Goal: Task Accomplishment & Management: Manage account settings

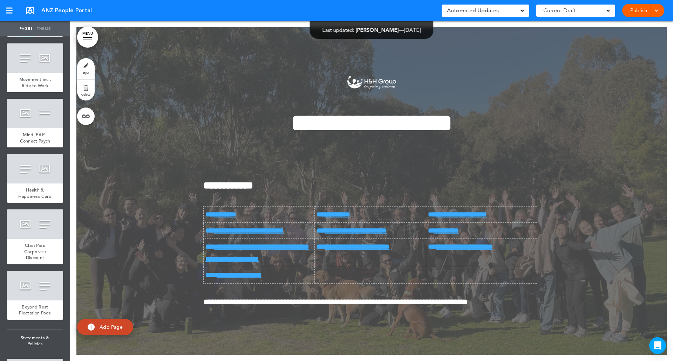
scroll to position [1718, 0]
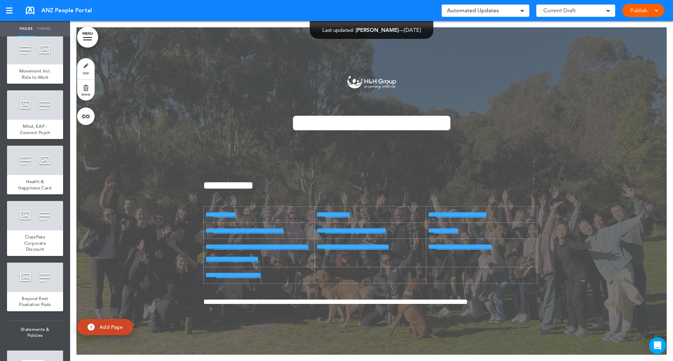
click at [107, 164] on div at bounding box center [371, 191] width 590 height 328
click at [262, 273] on link "**********" at bounding box center [239, 275] width 45 height 7
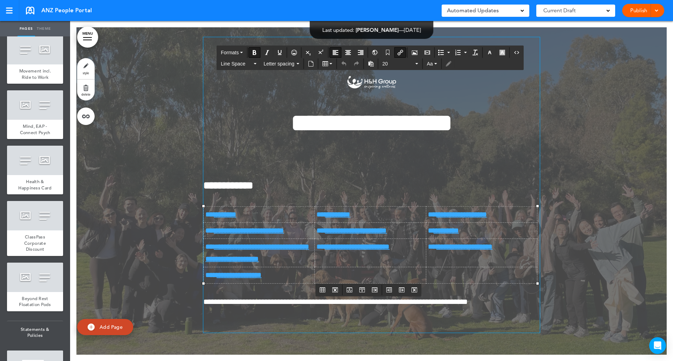
click at [255, 275] on link "**********" at bounding box center [239, 275] width 45 height 7
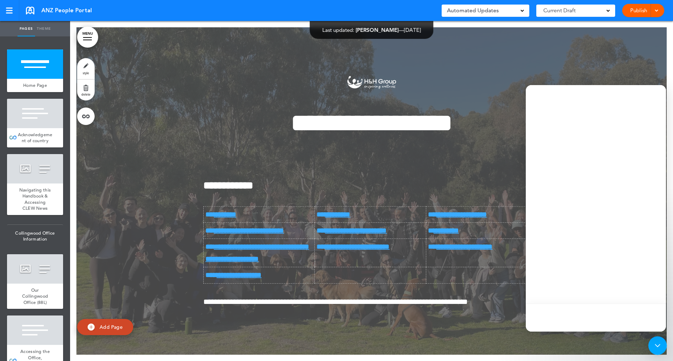
click at [651, 346] on div "Open Intercom Messenger" at bounding box center [658, 346] width 19 height 19
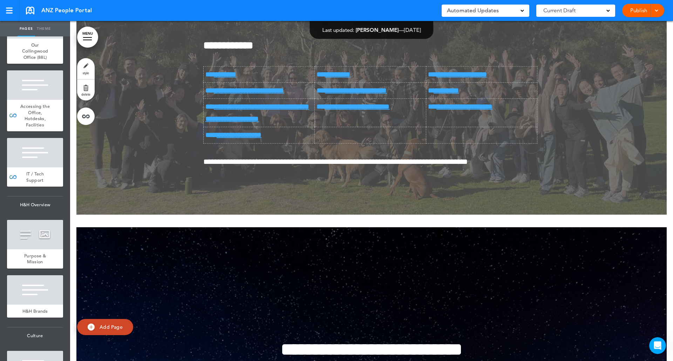
scroll to position [35, 0]
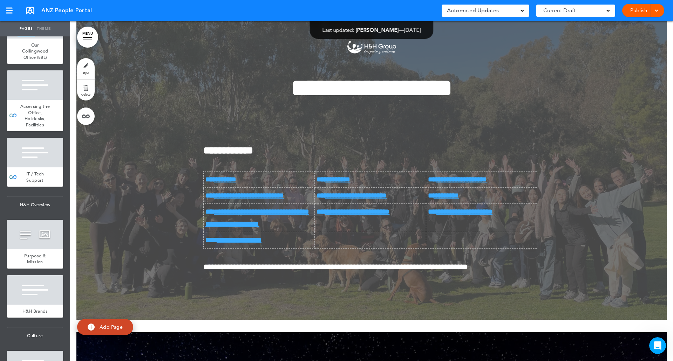
click at [581, 75] on div at bounding box center [371, 156] width 590 height 328
click at [91, 31] on link "MENU" at bounding box center [87, 37] width 21 height 21
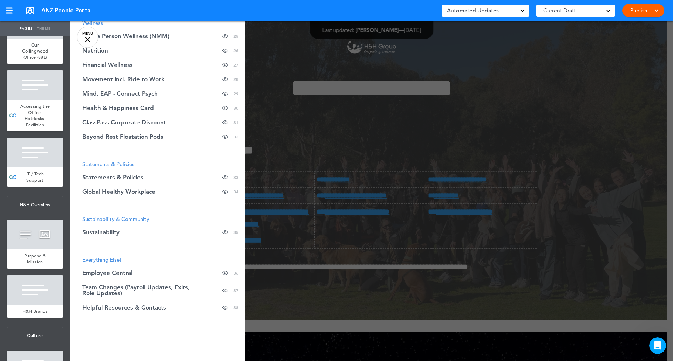
scroll to position [550, 0]
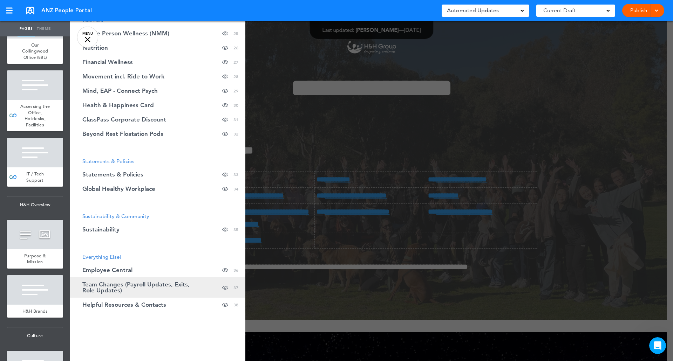
click at [111, 284] on span "Team Changes (Payroll Updates, Exits, Role Updates)" at bounding box center [140, 288] width 116 height 12
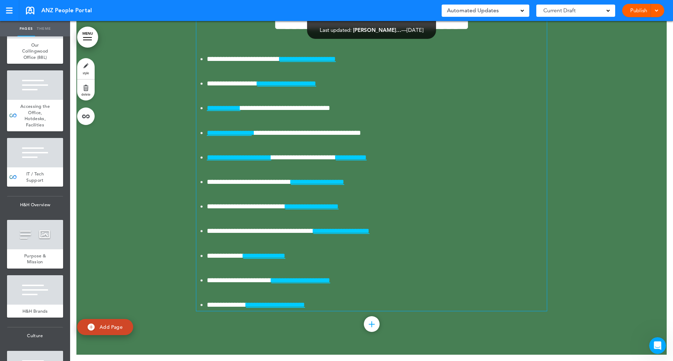
scroll to position [22315, 0]
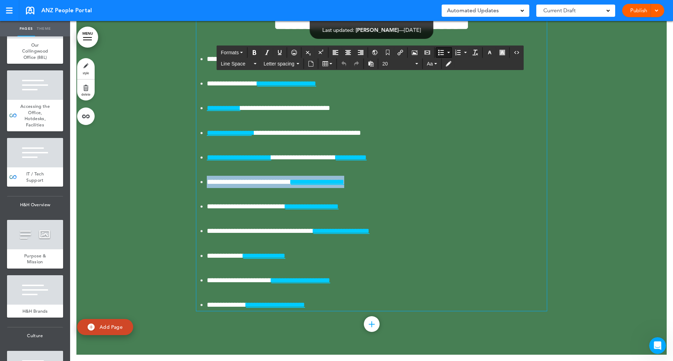
drag, startPoint x: 386, startPoint y: 219, endPoint x: 194, endPoint y: 214, distance: 192.6
click at [196, 214] on ul "**********" at bounding box center [371, 182] width 351 height 258
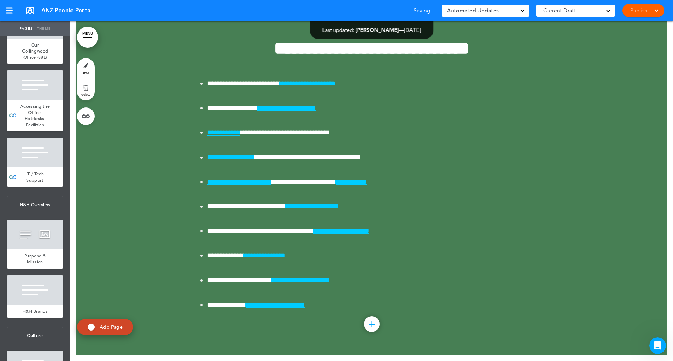
click at [585, 167] on div at bounding box center [371, 179] width 590 height 351
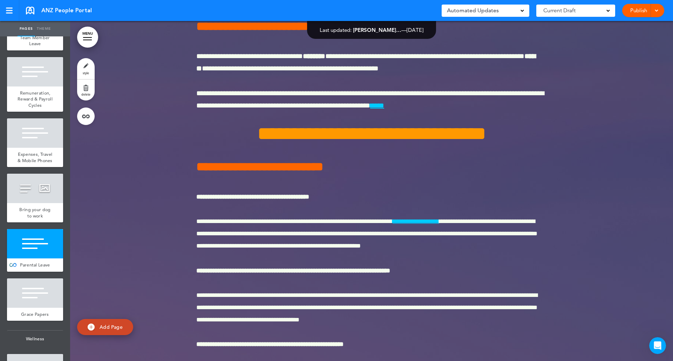
scroll to position [1262, 0]
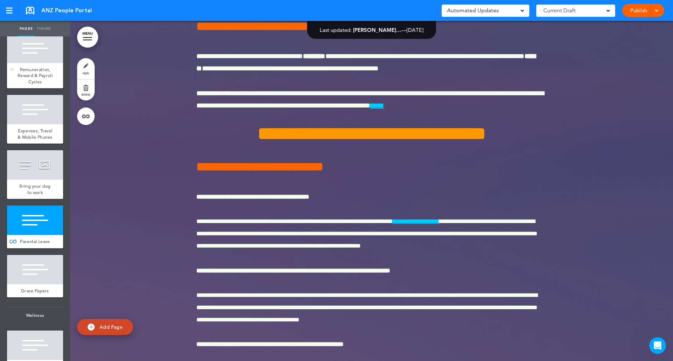
click at [38, 85] on span "Remuneration, Reward & Payroll Cycles" at bounding box center [35, 76] width 35 height 18
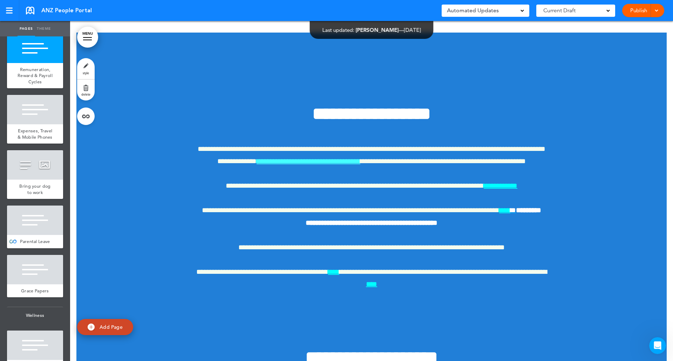
scroll to position [13144, 0]
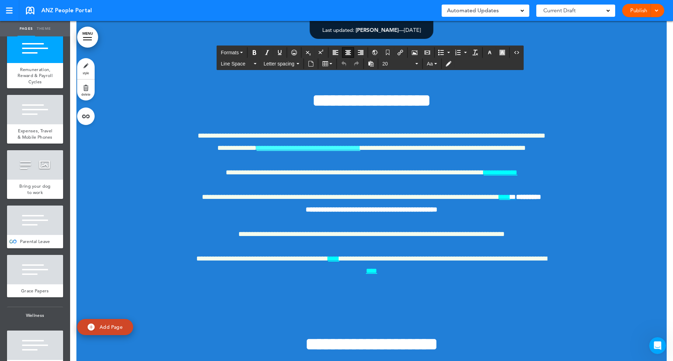
drag, startPoint x: 505, startPoint y: 186, endPoint x: 291, endPoint y: 126, distance: 221.9
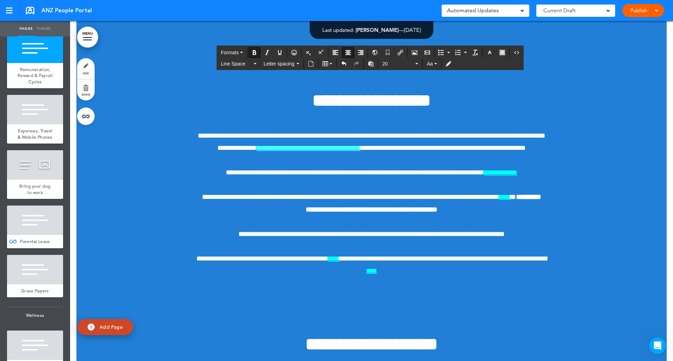
drag, startPoint x: 495, startPoint y: 186, endPoint x: 292, endPoint y: 144, distance: 207.2
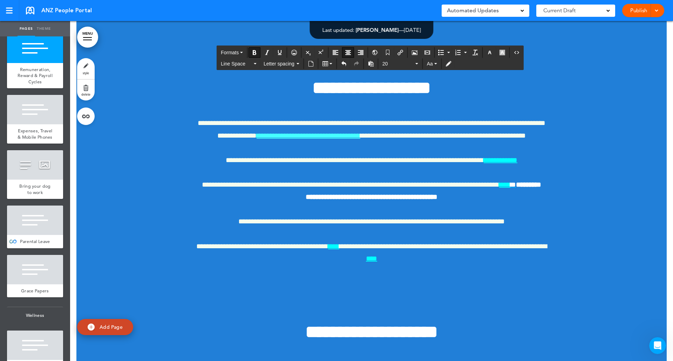
drag, startPoint x: 394, startPoint y: 171, endPoint x: 381, endPoint y: 173, distance: 13.0
click at [401, 53] on icon "Insert/edit airmason link" at bounding box center [401, 53] width 6 height 6
type input "****"
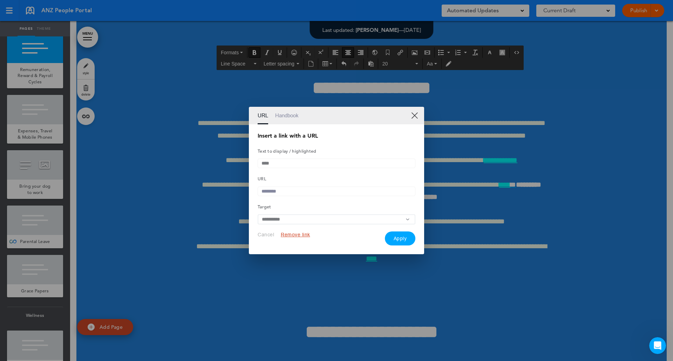
click at [282, 111] on link "Handbook" at bounding box center [286, 116] width 23 height 18
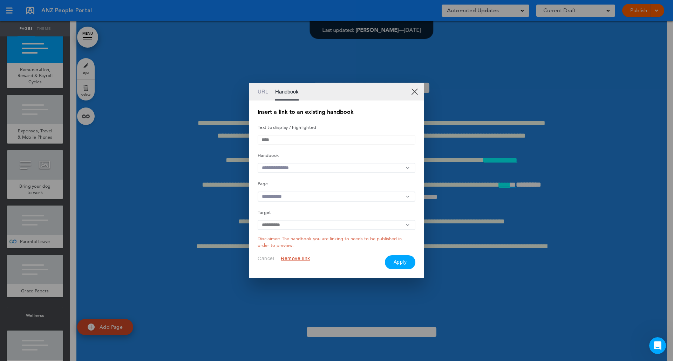
click at [329, 167] on input "text" at bounding box center [337, 168] width 158 height 10
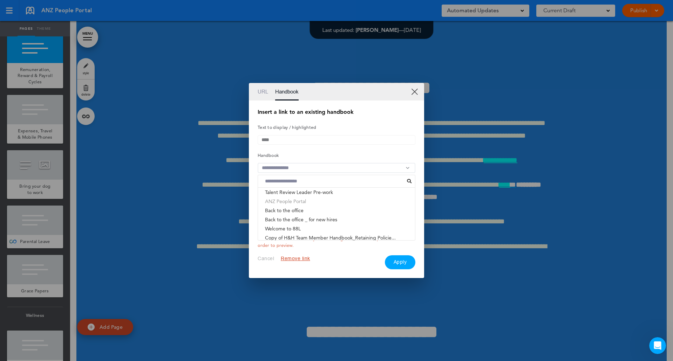
click at [333, 201] on li "ANZ People Portal" at bounding box center [336, 201] width 157 height 9
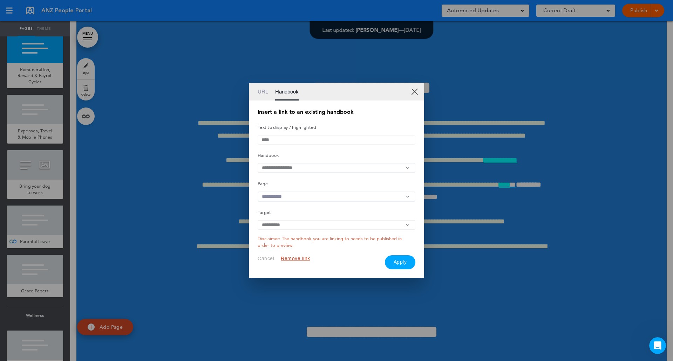
click at [332, 195] on input "text" at bounding box center [337, 197] width 158 height 10
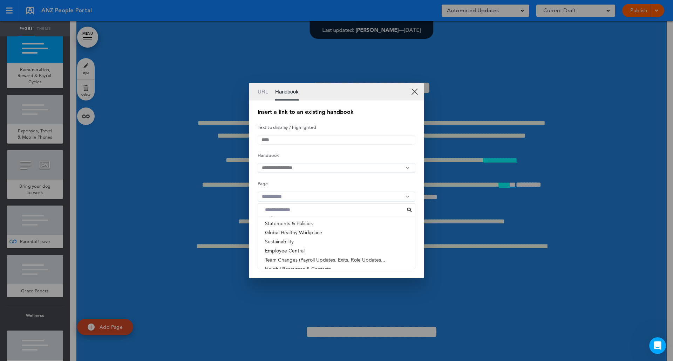
scroll to position [294, 0]
click at [344, 250] on li "Employee Central" at bounding box center [336, 246] width 157 height 9
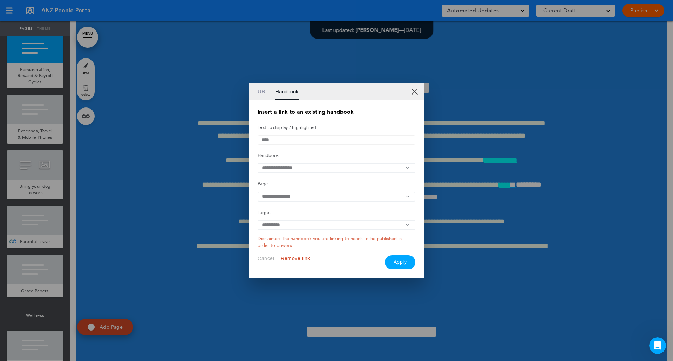
click at [404, 266] on button "Apply" at bounding box center [400, 263] width 31 height 14
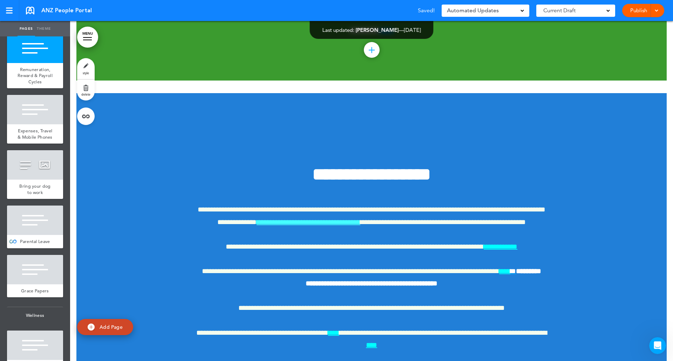
scroll to position [13074, 0]
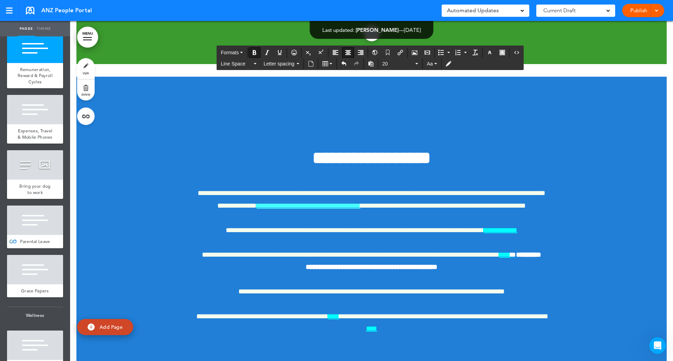
drag, startPoint x: 434, startPoint y: 219, endPoint x: 379, endPoint y: 221, distance: 55.4
drag, startPoint x: 423, startPoint y: 220, endPoint x: 404, endPoint y: 47, distance: 173.6
click at [404, 47] on div "Insert/edit airmason link" at bounding box center [400, 52] width 12 height 11
type input "**********"
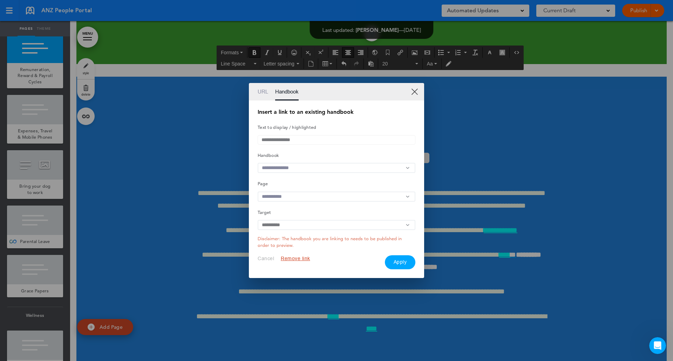
click at [264, 88] on link "URL" at bounding box center [263, 92] width 11 height 18
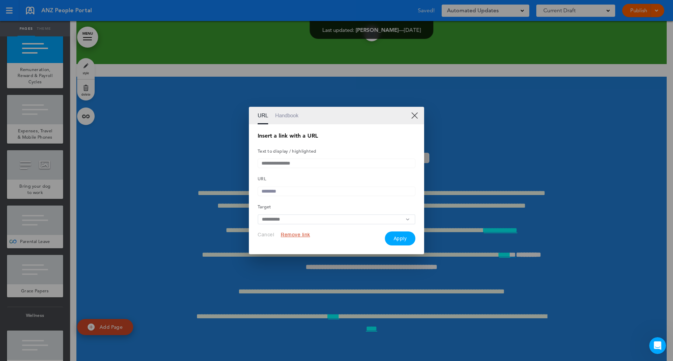
drag, startPoint x: 322, startPoint y: 162, endPoint x: 288, endPoint y: 188, distance: 42.9
click at [288, 188] on input "text" at bounding box center [337, 191] width 158 height 9
paste input "**********"
type input "**********"
click at [402, 239] on button "Apply" at bounding box center [400, 239] width 31 height 14
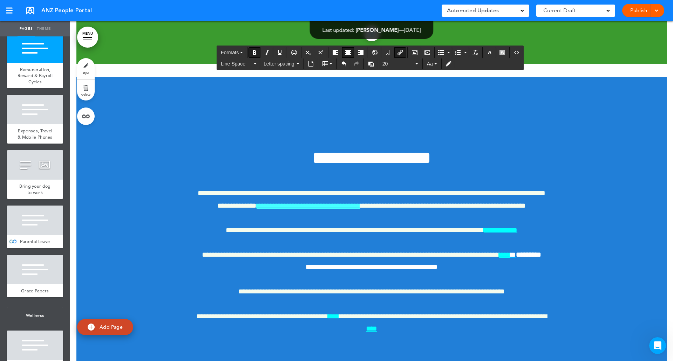
drag, startPoint x: 434, startPoint y: 218, endPoint x: 380, endPoint y: 222, distance: 54.5
drag, startPoint x: 451, startPoint y: 220, endPoint x: 378, endPoint y: 220, distance: 72.9
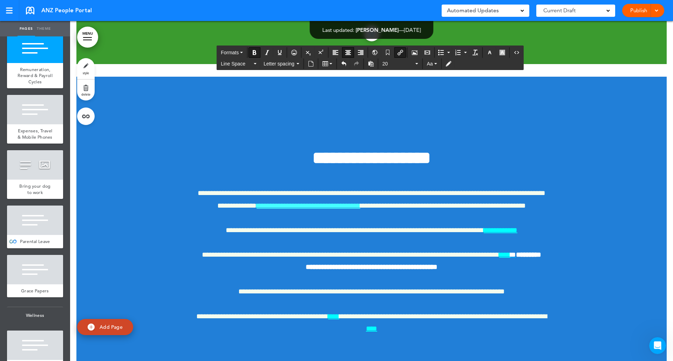
click at [492, 54] on icon "button" at bounding box center [490, 53] width 6 height 6
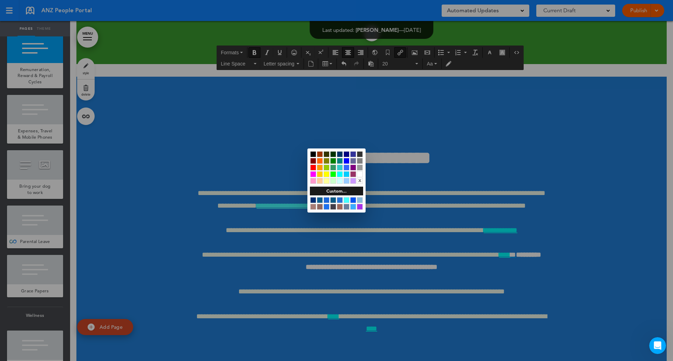
click at [343, 175] on div "x" at bounding box center [336, 168] width 58 height 38
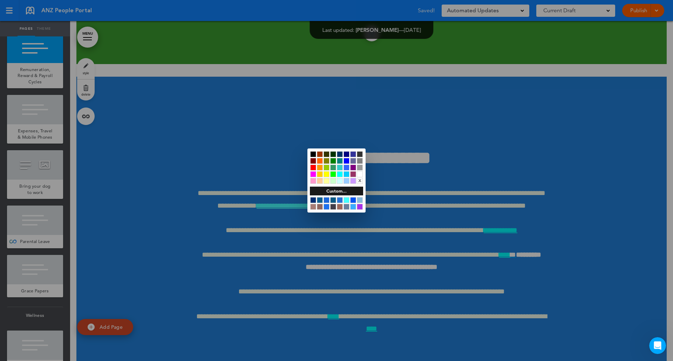
click at [339, 176] on div at bounding box center [340, 174] width 6 height 6
click at [342, 175] on div at bounding box center [340, 174] width 6 height 6
click at [346, 200] on div at bounding box center [347, 200] width 6 height 6
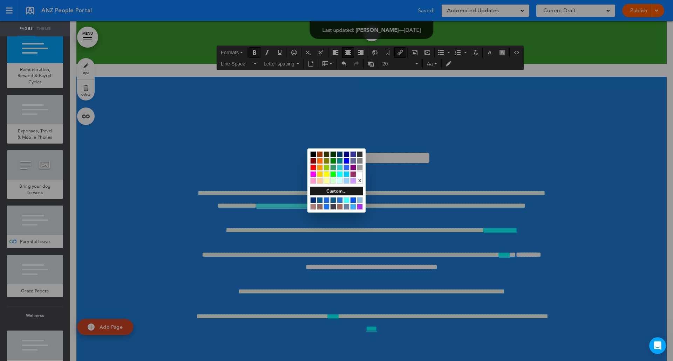
click at [474, 199] on div at bounding box center [336, 180] width 673 height 361
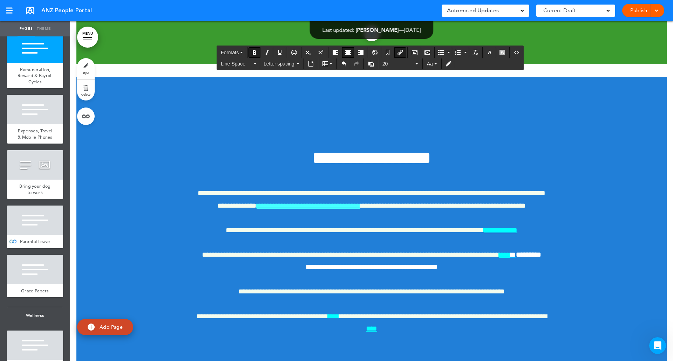
drag, startPoint x: 394, startPoint y: 243, endPoint x: 380, endPoint y: 242, distance: 14.4
click at [380, 18] on strong "**********" at bounding box center [372, 14] width 48 height 7
click at [487, 52] on icon "button" at bounding box center [490, 53] width 6 height 6
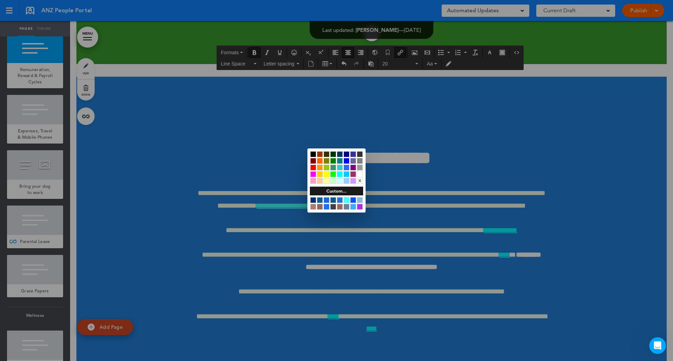
click at [346, 200] on div at bounding box center [347, 200] width 6 height 6
click at [476, 227] on div at bounding box center [336, 180] width 673 height 361
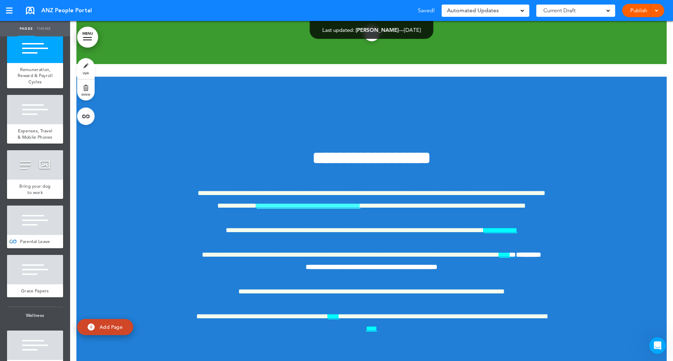
click at [378, 18] on strong "**********" at bounding box center [372, 14] width 48 height 7
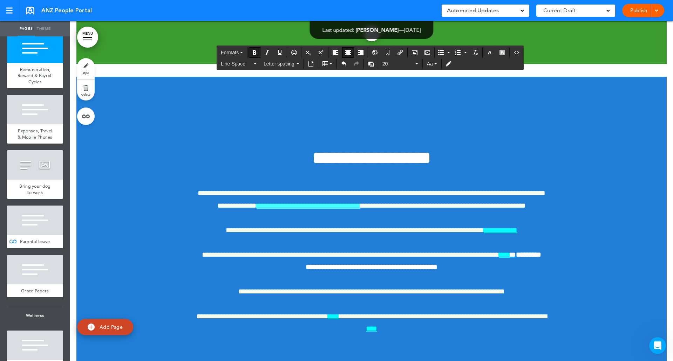
drag, startPoint x: 447, startPoint y: 218, endPoint x: 425, endPoint y: 222, distance: 22.4
click at [403, 49] on button "Insert/edit airmason link" at bounding box center [400, 53] width 11 height 10
type input "****"
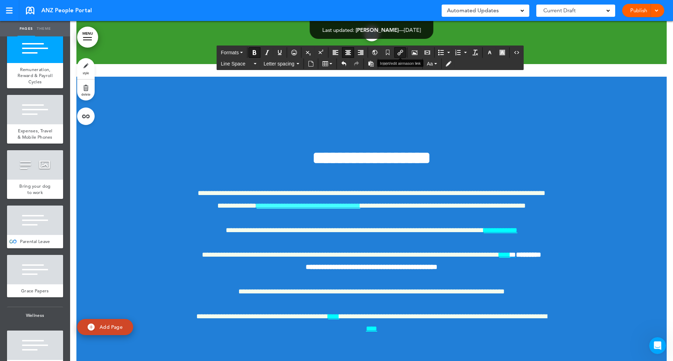
type input "**********"
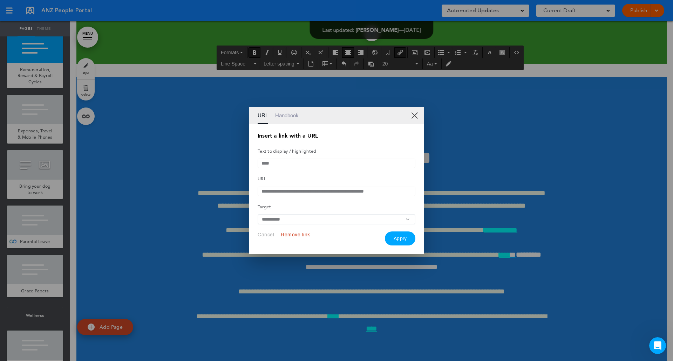
click at [301, 237] on button "Remove link" at bounding box center [295, 235] width 29 height 7
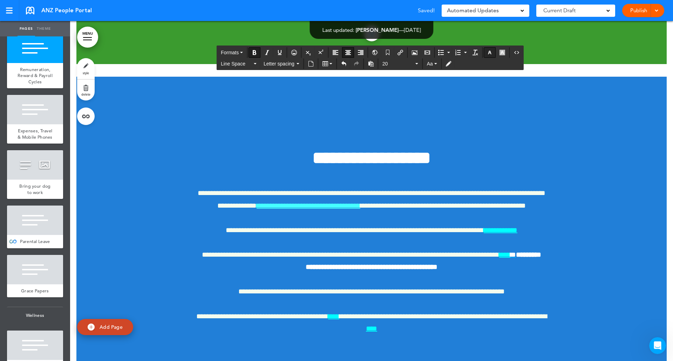
click at [490, 52] on icon "button" at bounding box center [490, 53] width 6 height 6
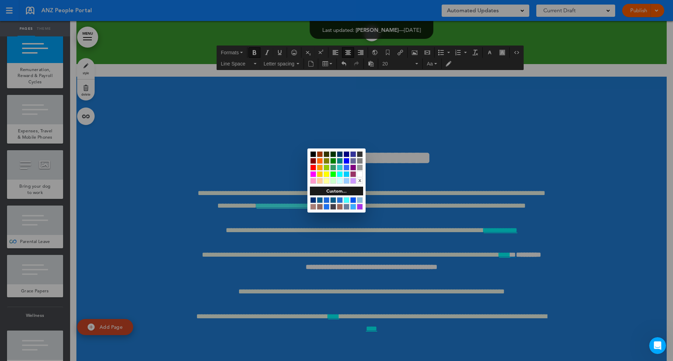
drag, startPoint x: 360, startPoint y: 174, endPoint x: 450, endPoint y: 194, distance: 92.3
click at [362, 174] on div at bounding box center [360, 174] width 6 height 6
click at [472, 198] on div at bounding box center [336, 180] width 673 height 361
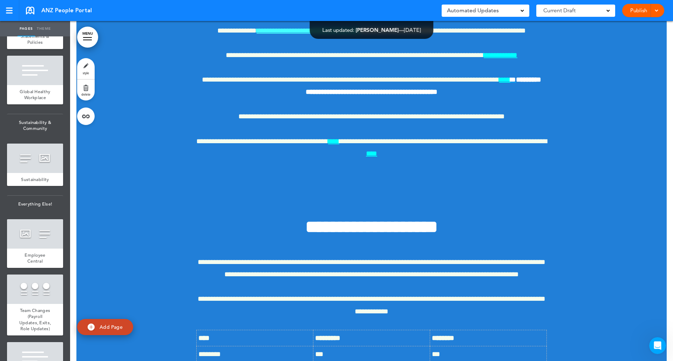
scroll to position [2217, 0]
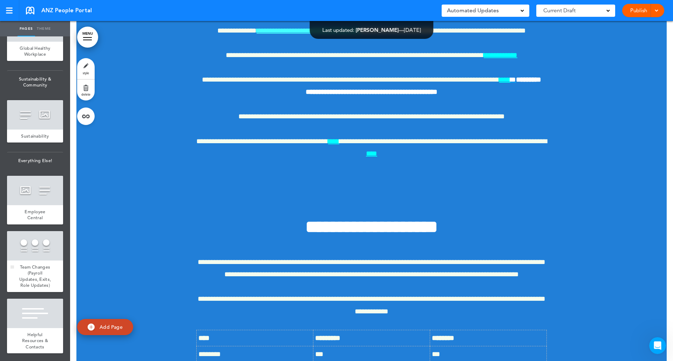
click at [35, 264] on span "Team Changes (Payroll Updates, Exits, Role Updates)" at bounding box center [35, 276] width 32 height 25
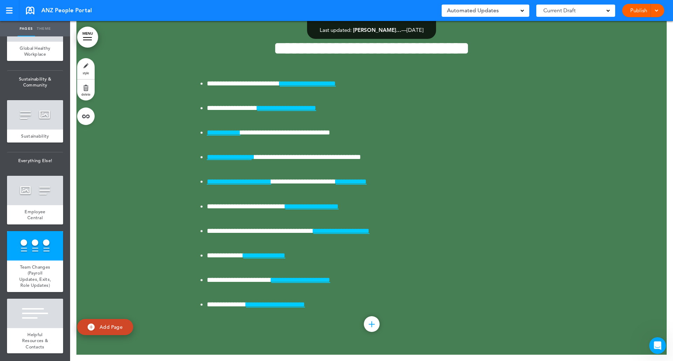
scroll to position [21938, 0]
drag, startPoint x: 133, startPoint y: 195, endPoint x: 95, endPoint y: 228, distance: 50.0
click at [89, 66] on link "style" at bounding box center [86, 68] width 18 height 21
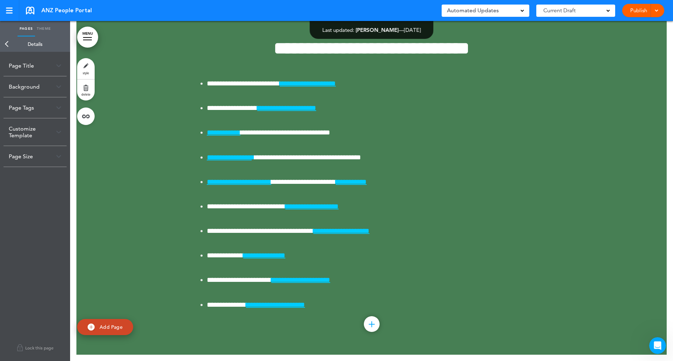
click at [6, 46] on link "Back" at bounding box center [7, 43] width 14 height 15
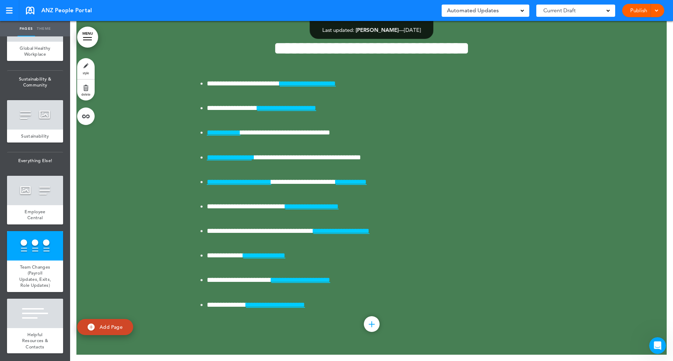
click at [85, 89] on link "delete" at bounding box center [86, 90] width 18 height 21
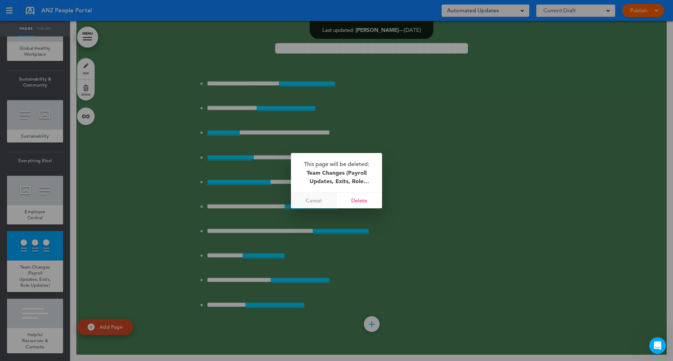
click at [318, 203] on link "Cancel" at bounding box center [314, 201] width 46 height 16
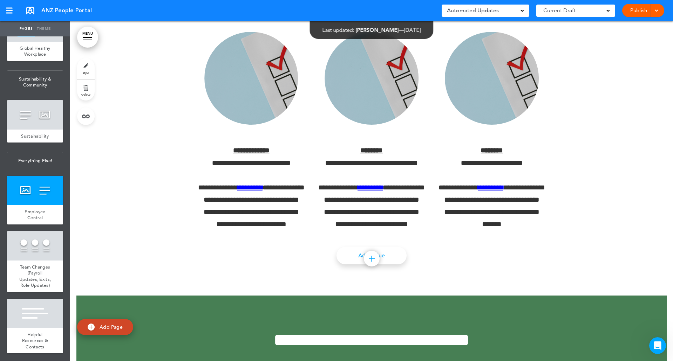
scroll to position [21553, 0]
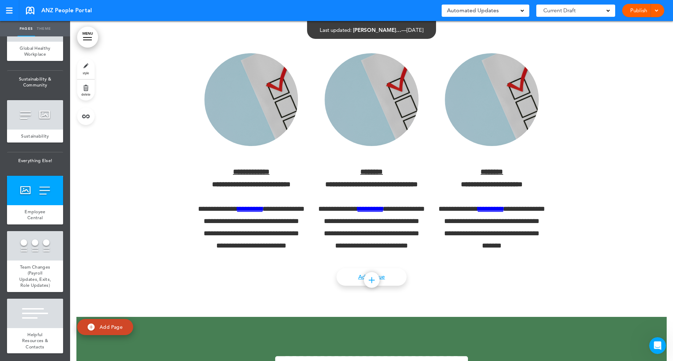
click at [83, 90] on link "delete" at bounding box center [86, 90] width 18 height 21
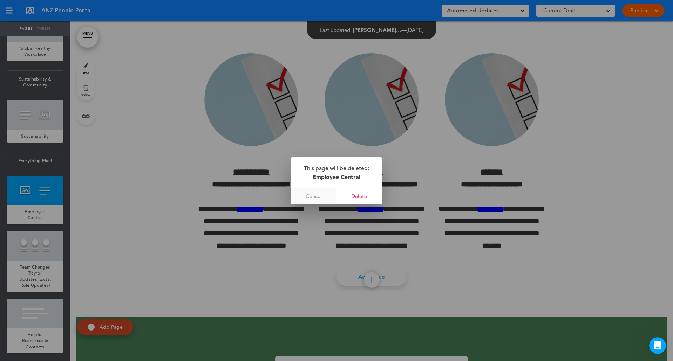
click at [310, 194] on link "Cancel" at bounding box center [314, 197] width 46 height 16
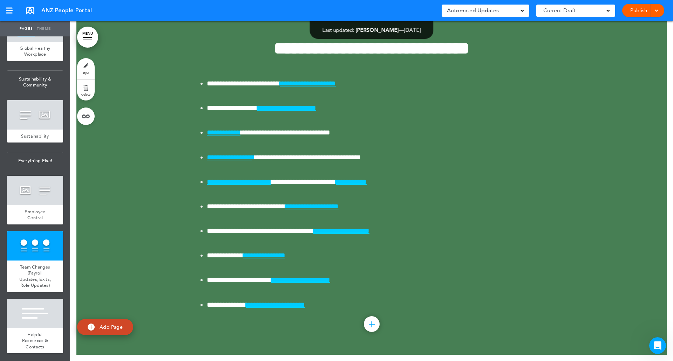
scroll to position [21903, 0]
click at [91, 92] on link "delete" at bounding box center [86, 90] width 18 height 21
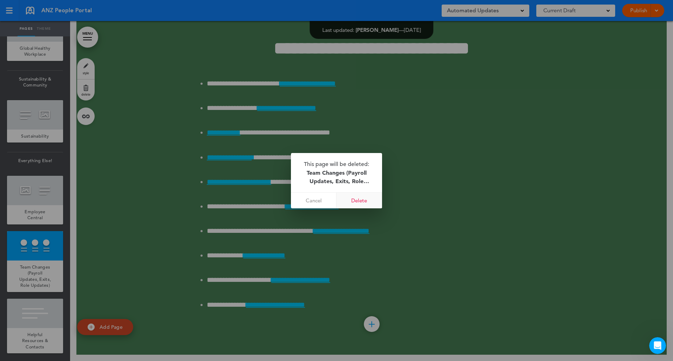
click at [356, 198] on link "Delete" at bounding box center [360, 201] width 46 height 16
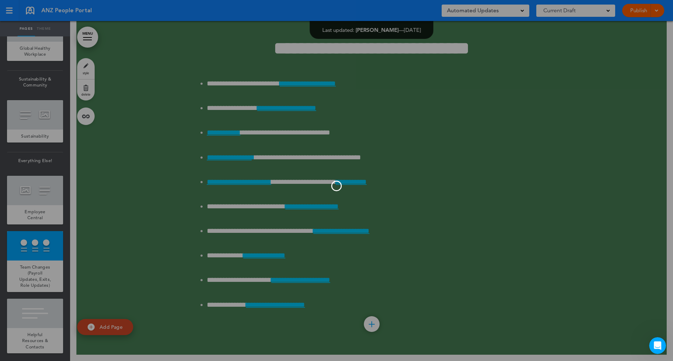
scroll to position [2137, 0]
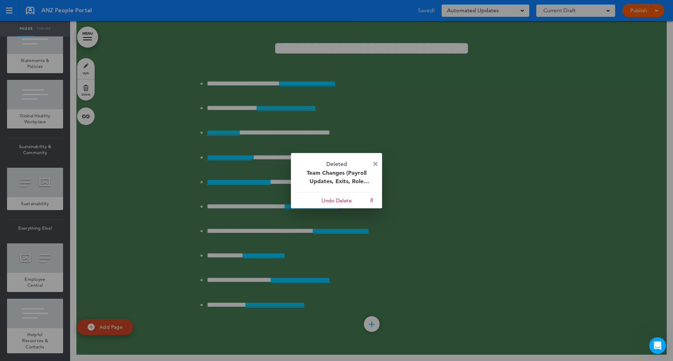
click at [374, 163] on img at bounding box center [375, 164] width 4 height 4
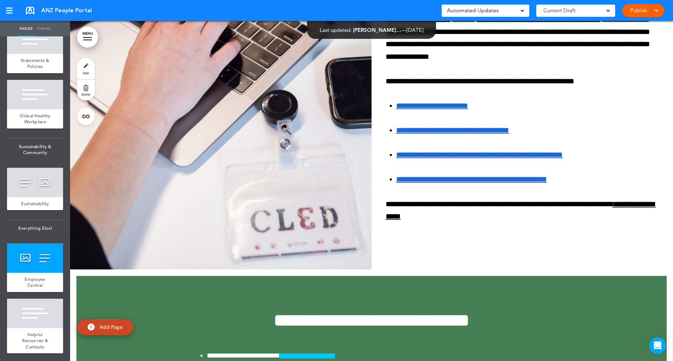
scroll to position [21202, 0]
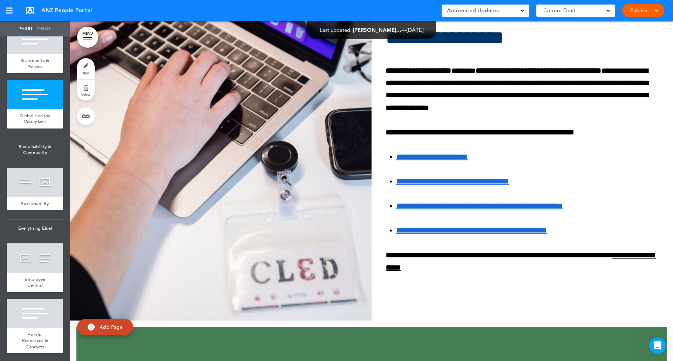
click at [639, 12] on link "Publish" at bounding box center [639, 10] width 22 height 13
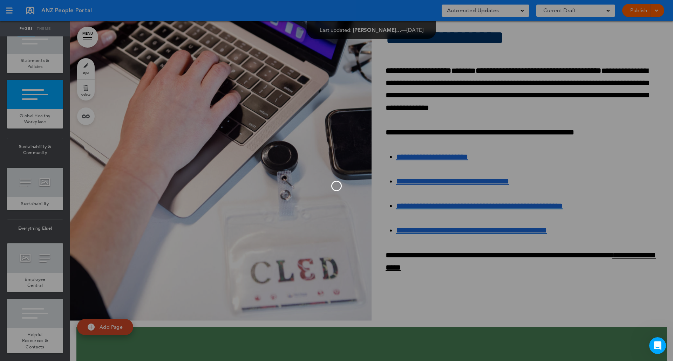
scroll to position [0, 0]
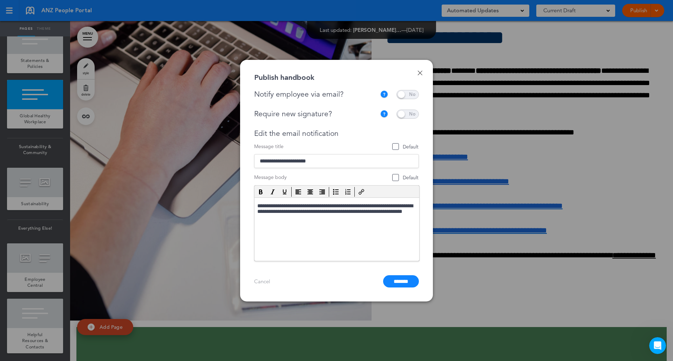
click at [409, 90] on span at bounding box center [408, 94] width 22 height 9
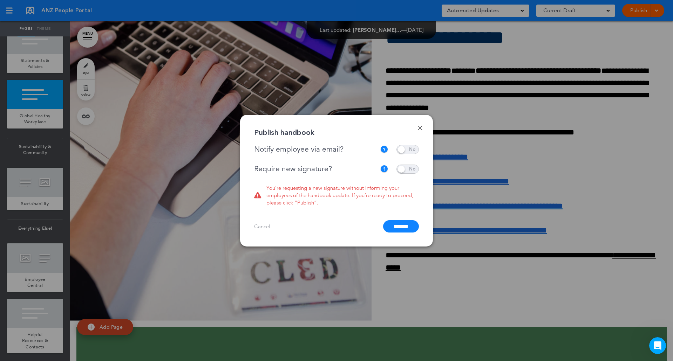
click at [404, 171] on span at bounding box center [408, 169] width 22 height 9
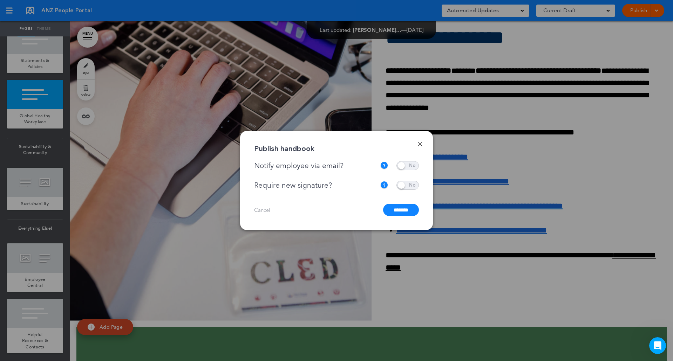
click at [394, 212] on input "*******" at bounding box center [401, 210] width 36 height 12
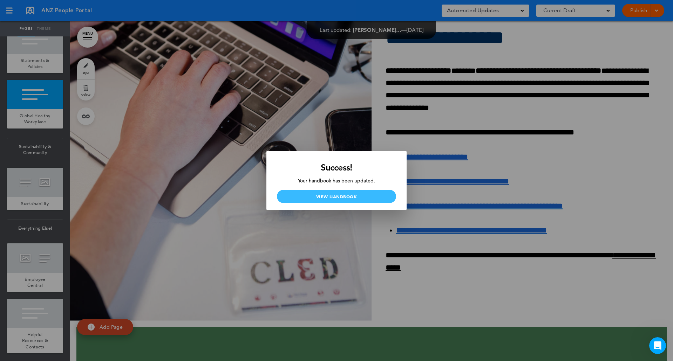
click at [352, 202] on link "View Handbook" at bounding box center [336, 196] width 119 height 13
